Goal: Task Accomplishment & Management: Manage account settings

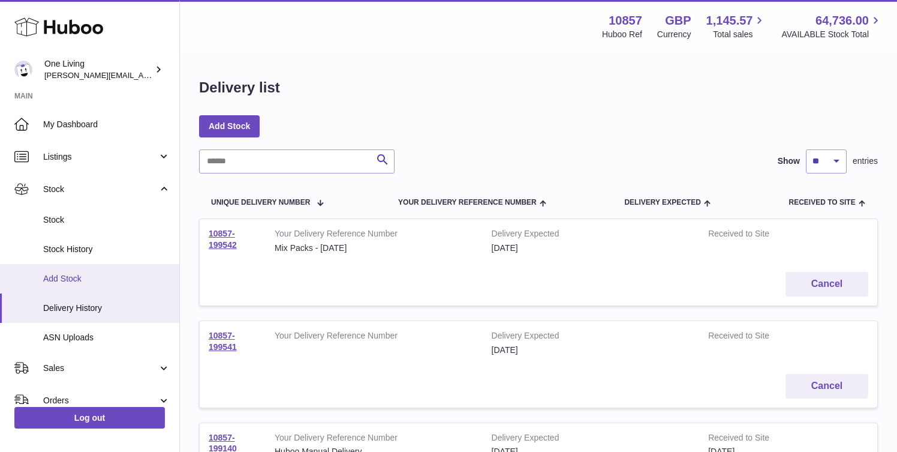
scroll to position [13, 0]
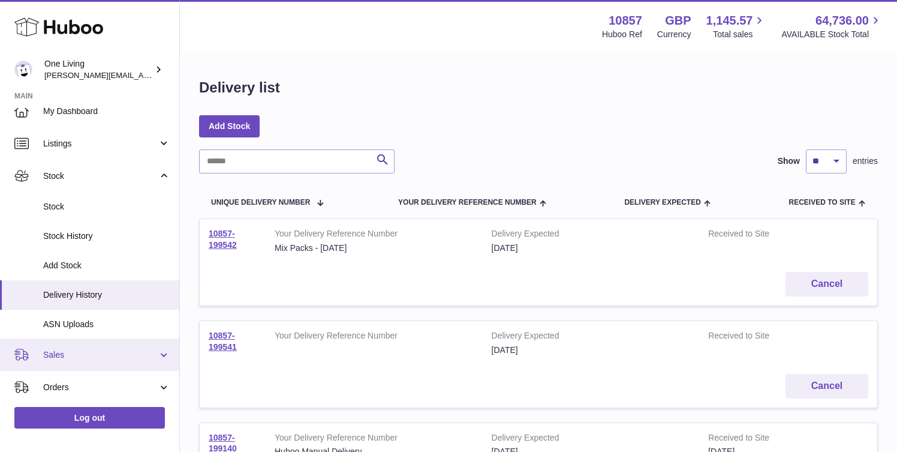
click at [110, 345] on link "Sales" at bounding box center [89, 354] width 179 height 32
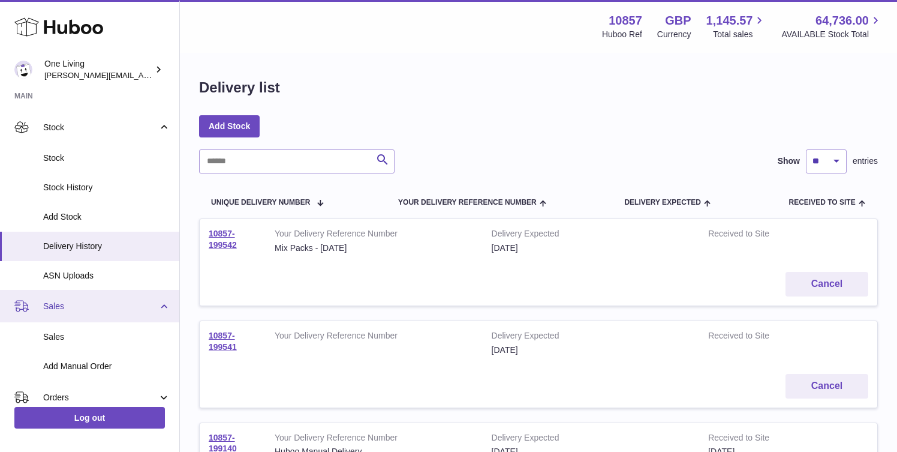
scroll to position [67, 0]
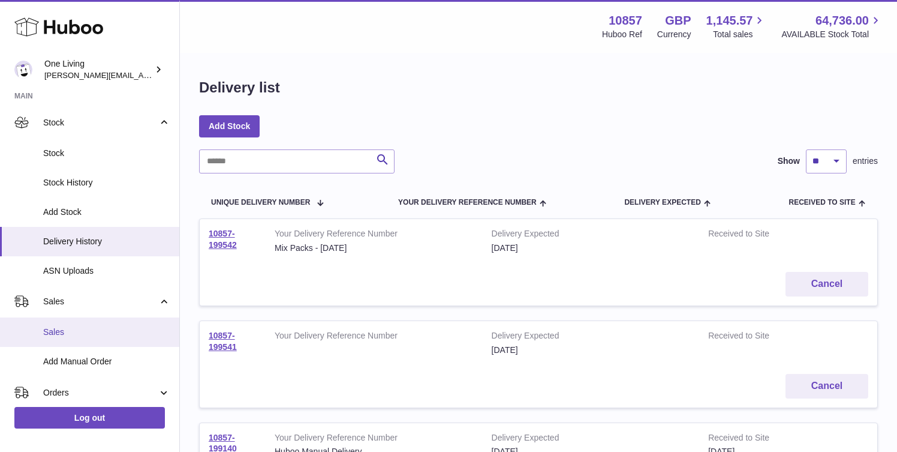
click at [109, 338] on span "Sales" at bounding box center [106, 331] width 127 height 11
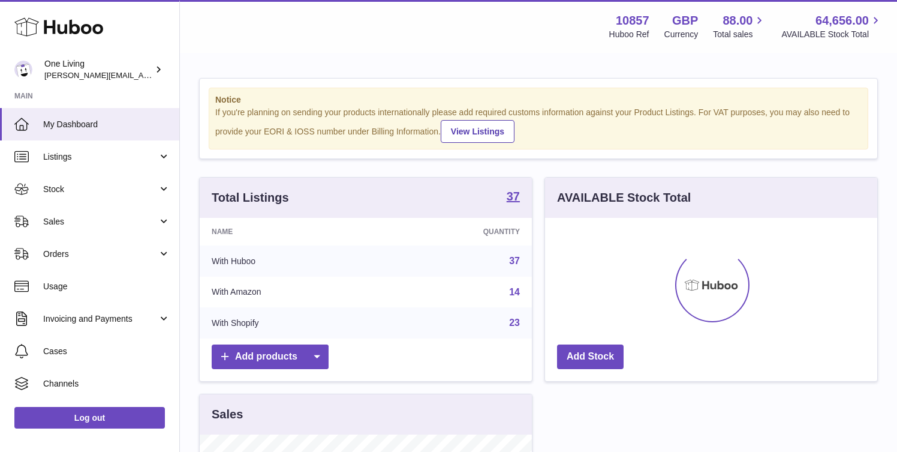
scroll to position [187, 332]
click at [90, 229] on link "Sales" at bounding box center [89, 221] width 179 height 32
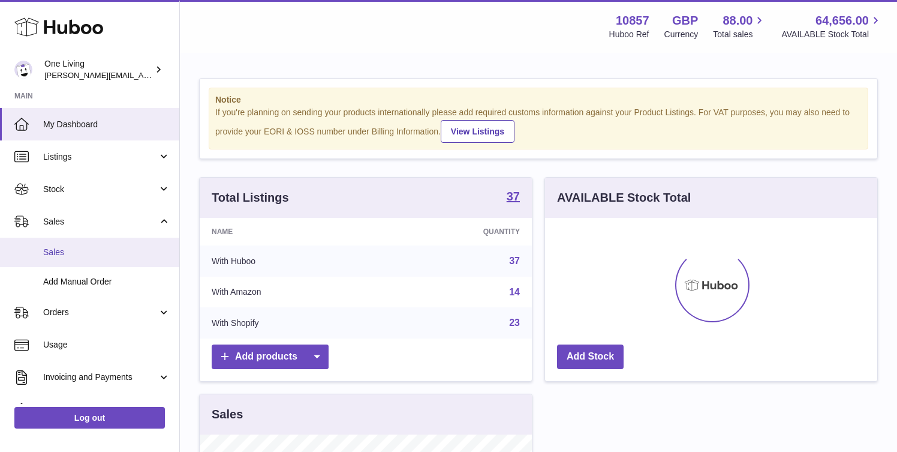
click at [91, 260] on link "Sales" at bounding box center [89, 252] width 179 height 29
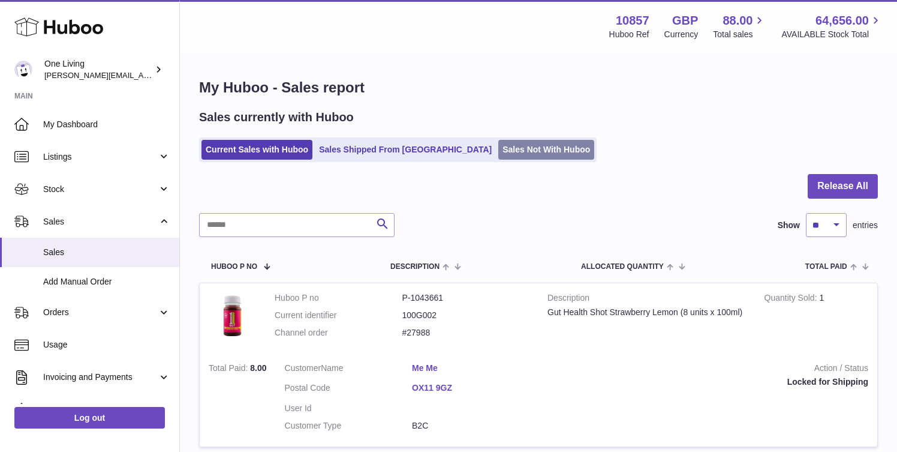
click at [498, 155] on link "Sales Not With Huboo" at bounding box center [546, 150] width 96 height 20
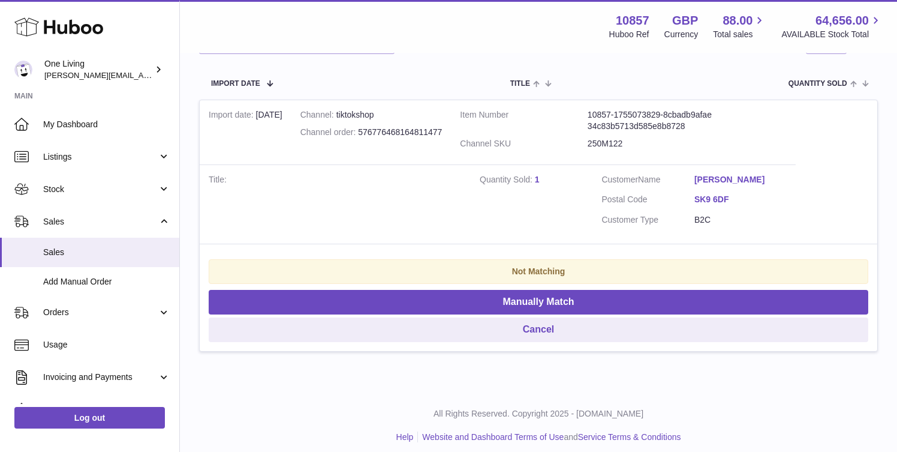
scroll to position [217, 0]
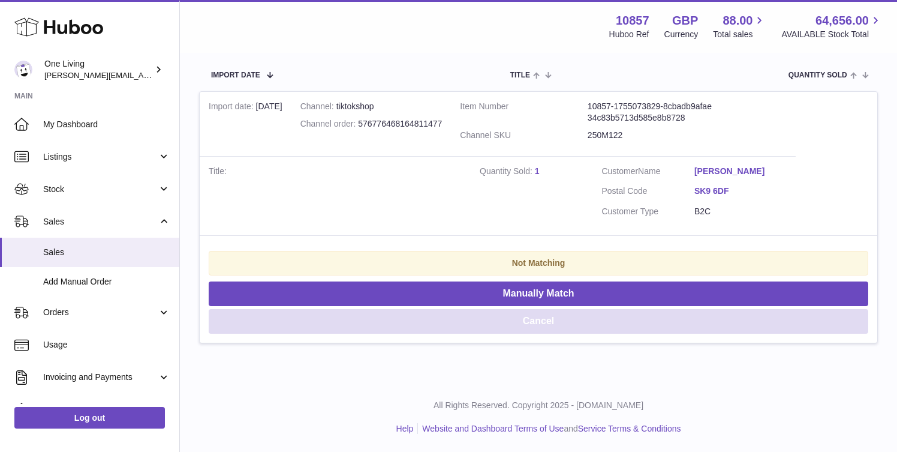
click at [524, 321] on button "Cancel" at bounding box center [539, 321] width 660 height 25
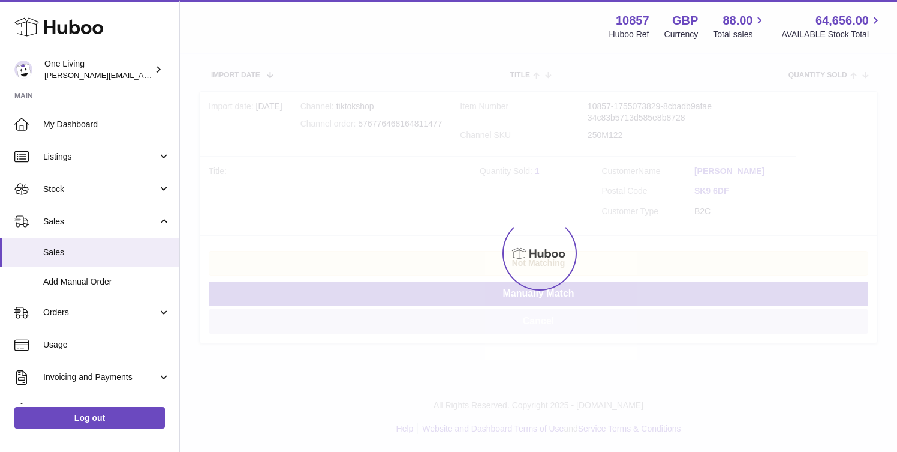
scroll to position [0, 0]
